Goal: Task Accomplishment & Management: Manage account settings

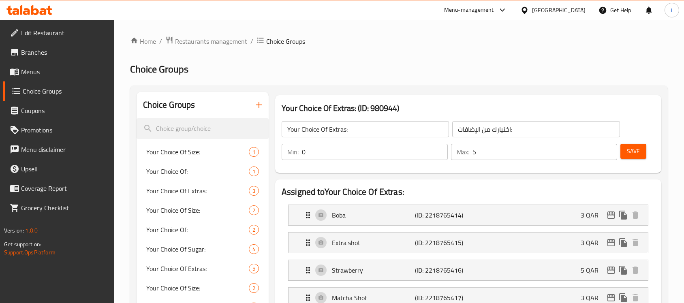
scroll to position [51, 0]
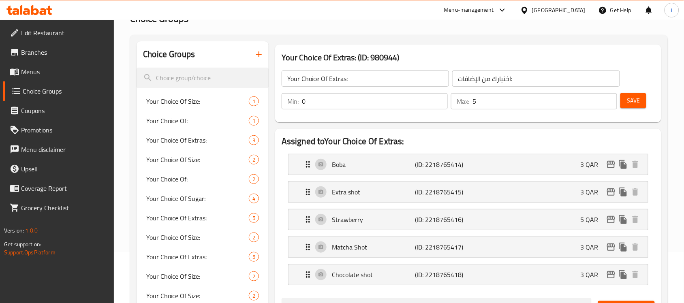
click at [580, 11] on div "[GEOGRAPHIC_DATA]" at bounding box center [558, 10] width 53 height 9
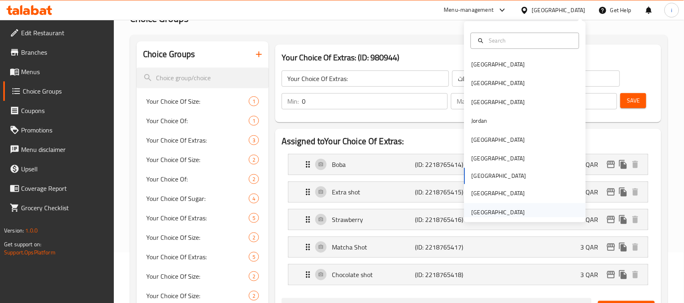
click at [502, 211] on div "[GEOGRAPHIC_DATA]" at bounding box center [497, 212] width 53 height 9
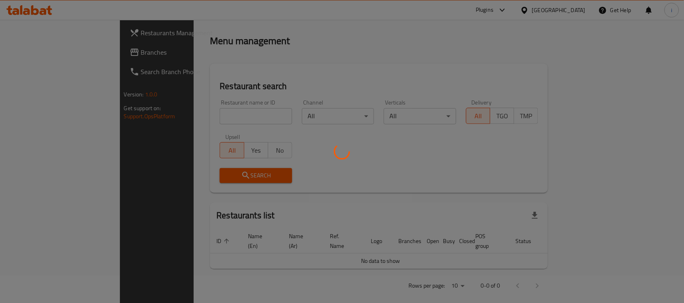
scroll to position [51, 0]
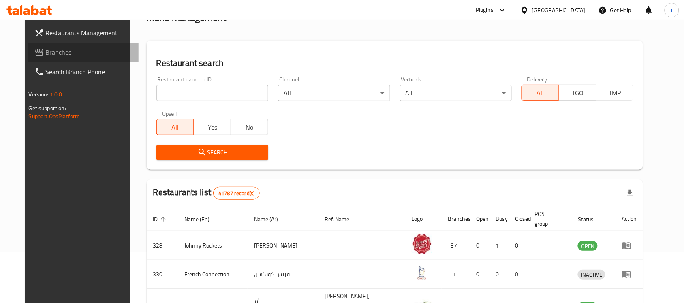
click at [52, 53] on span "Branches" at bounding box center [89, 52] width 87 height 10
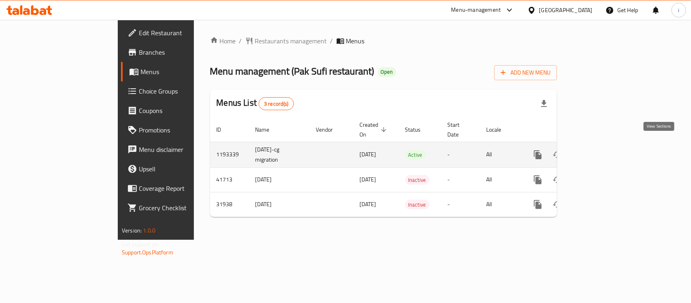
click at [601, 150] on icon "enhanced table" at bounding box center [597, 155] width 10 height 10
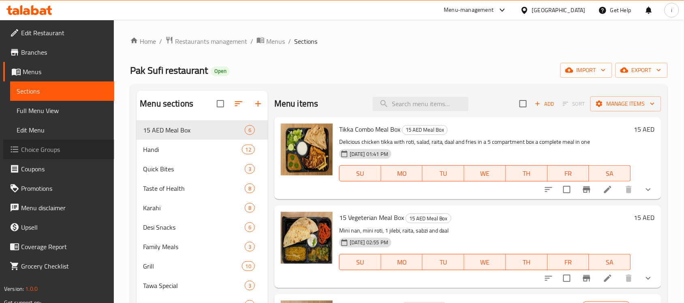
click at [47, 147] on span "Choice Groups" at bounding box center [64, 150] width 87 height 10
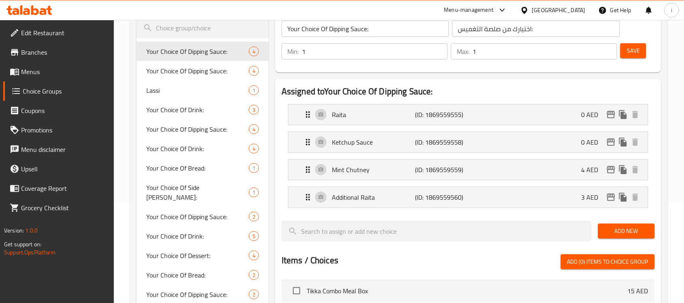
scroll to position [101, 0]
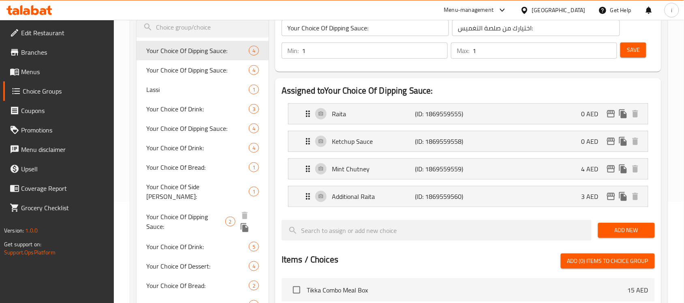
click at [159, 212] on span "Your Choice Of Dipping Sauce:" at bounding box center [185, 221] width 79 height 19
type input "0"
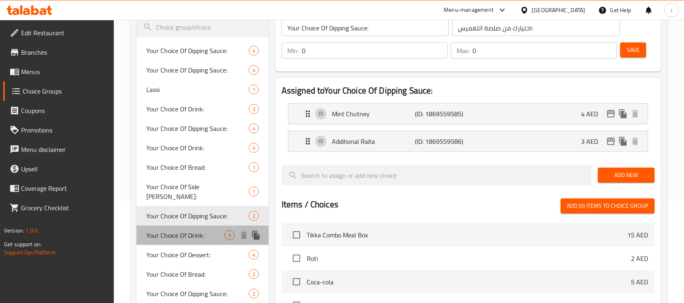
click at [187, 230] on span "Your Choice Of Drink:" at bounding box center [185, 235] width 78 height 10
type input "Your Choice Of Drink:"
type input "إختيارك من :"
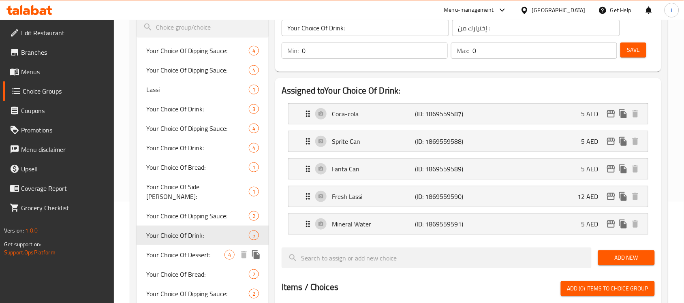
click at [186, 250] on span "Your Choice Of Dessert:" at bounding box center [185, 255] width 78 height 10
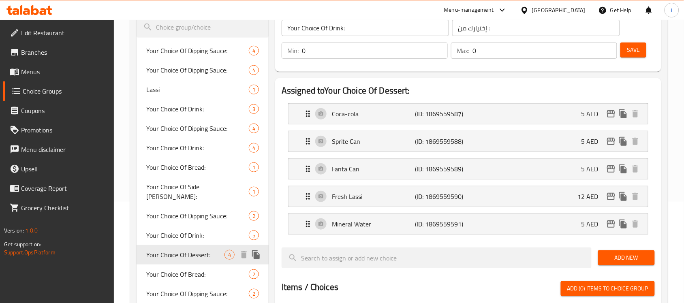
type input "Your Choice Of Dessert:"
type input "إختيارك من الحلوى"
type input "4"
